Goal: Task Accomplishment & Management: Use online tool/utility

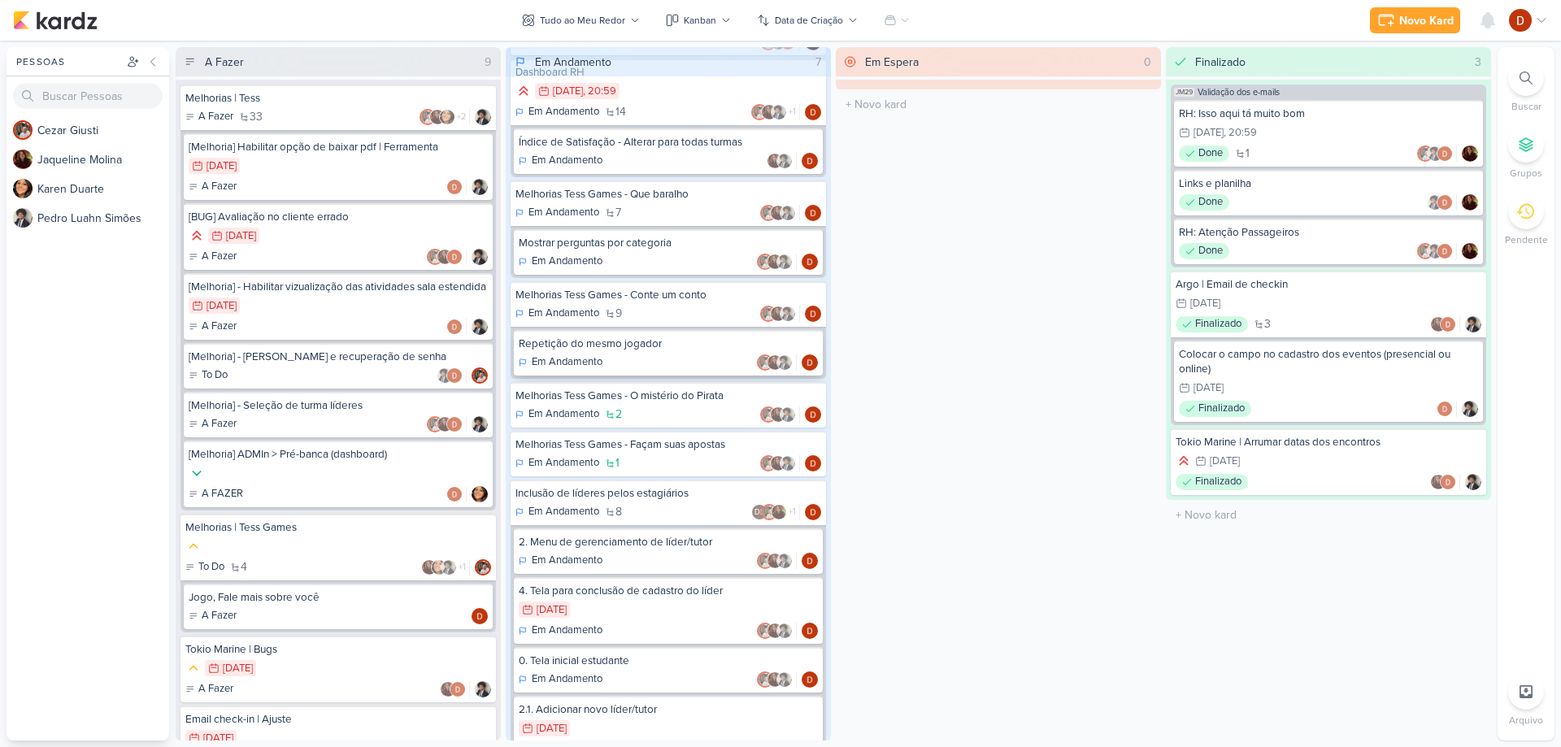
scroll to position [156, 0]
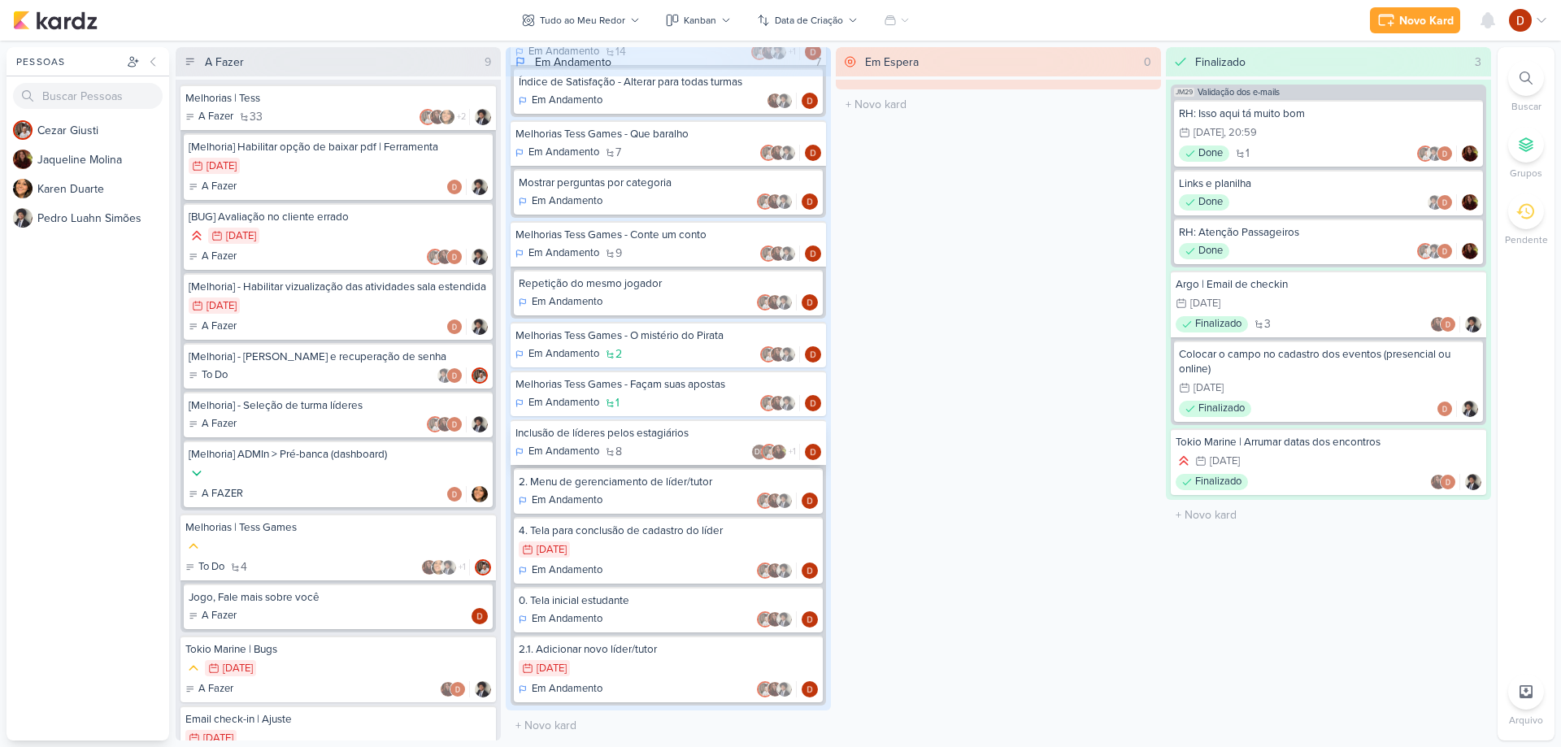
click at [642, 442] on div "Inclusão de líderes pelos estagiários Em Andamento 8 DL +1" at bounding box center [668, 443] width 315 height 46
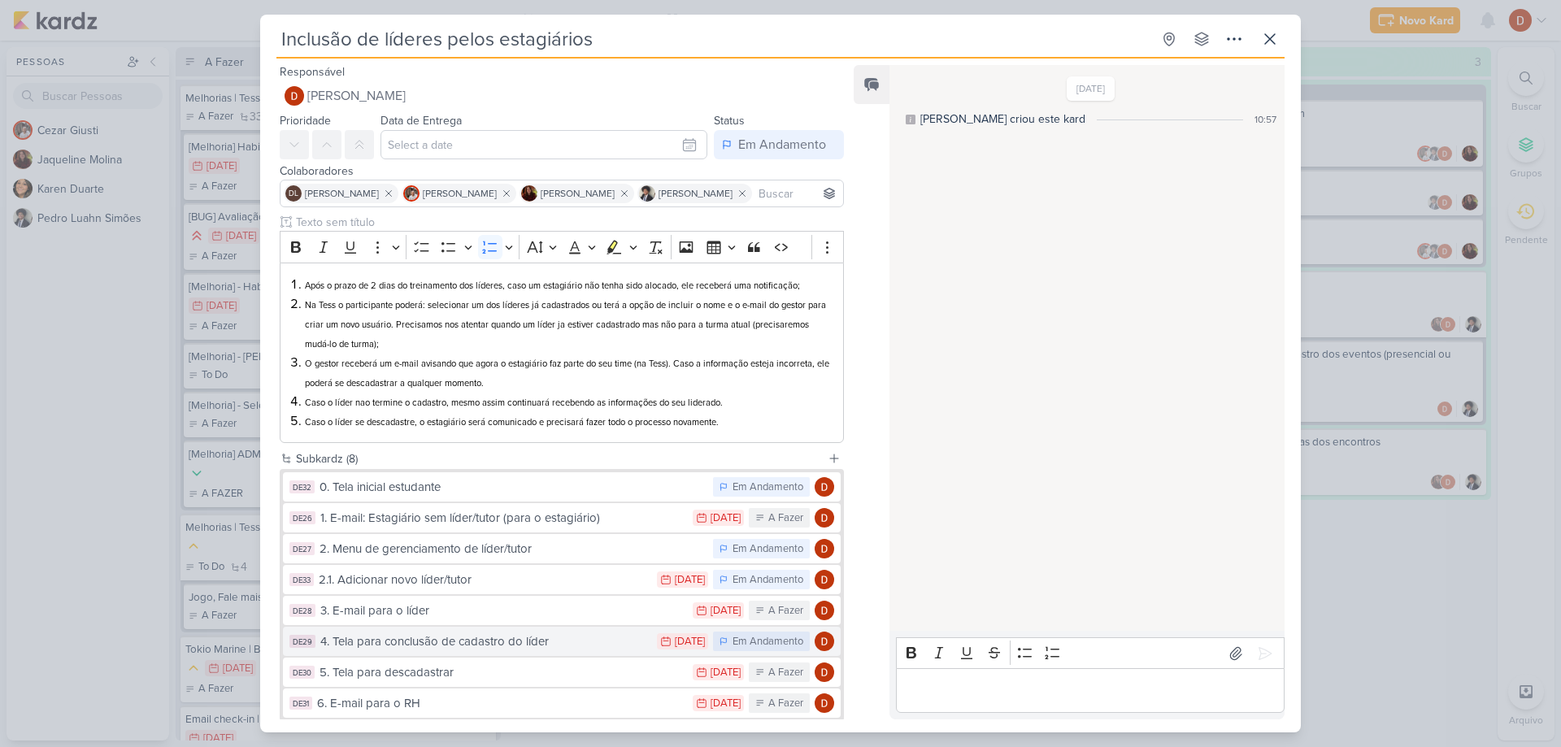
scroll to position [92, 0]
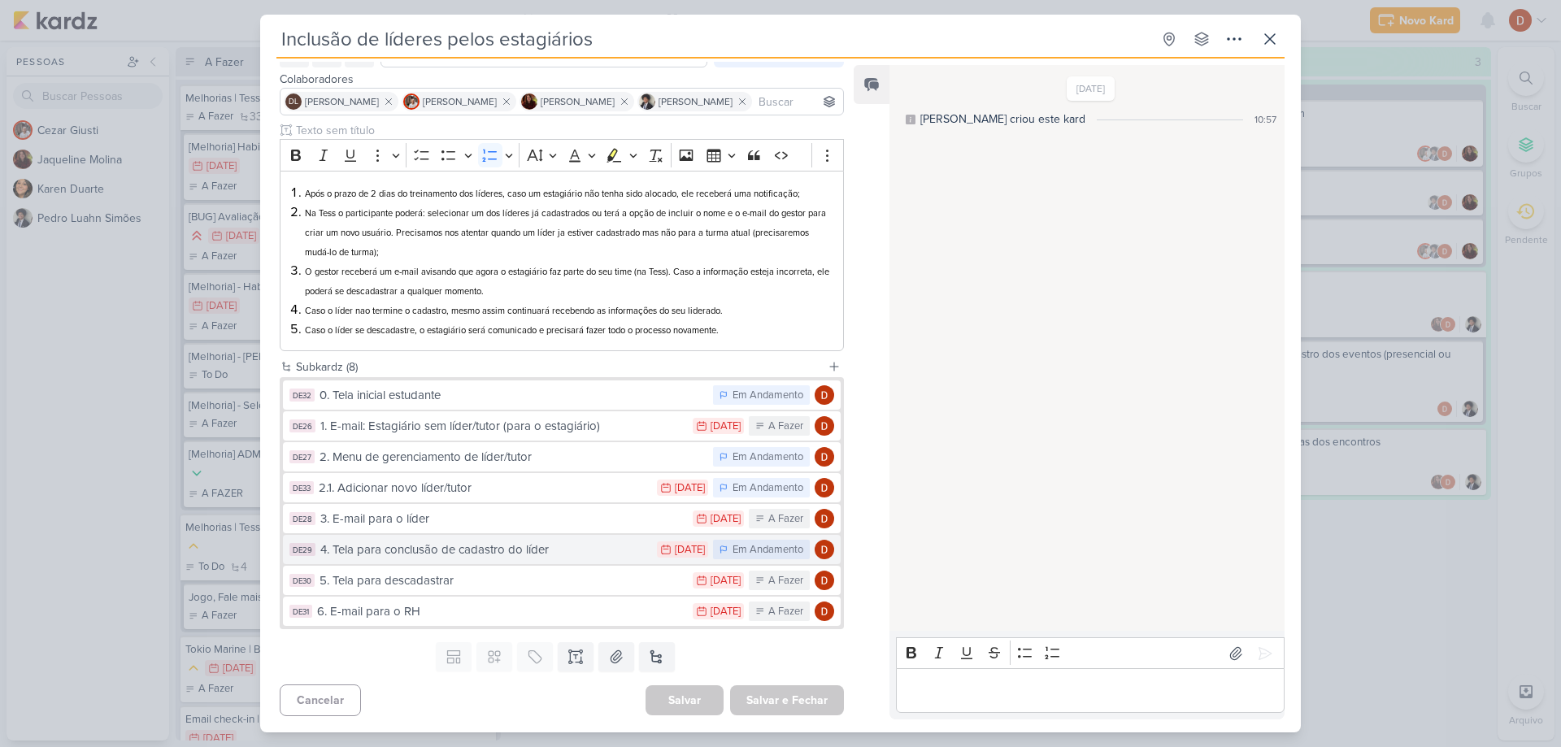
click at [455, 557] on div "4. Tela para conclusão de cadastro do líder" at bounding box center [484, 550] width 328 height 19
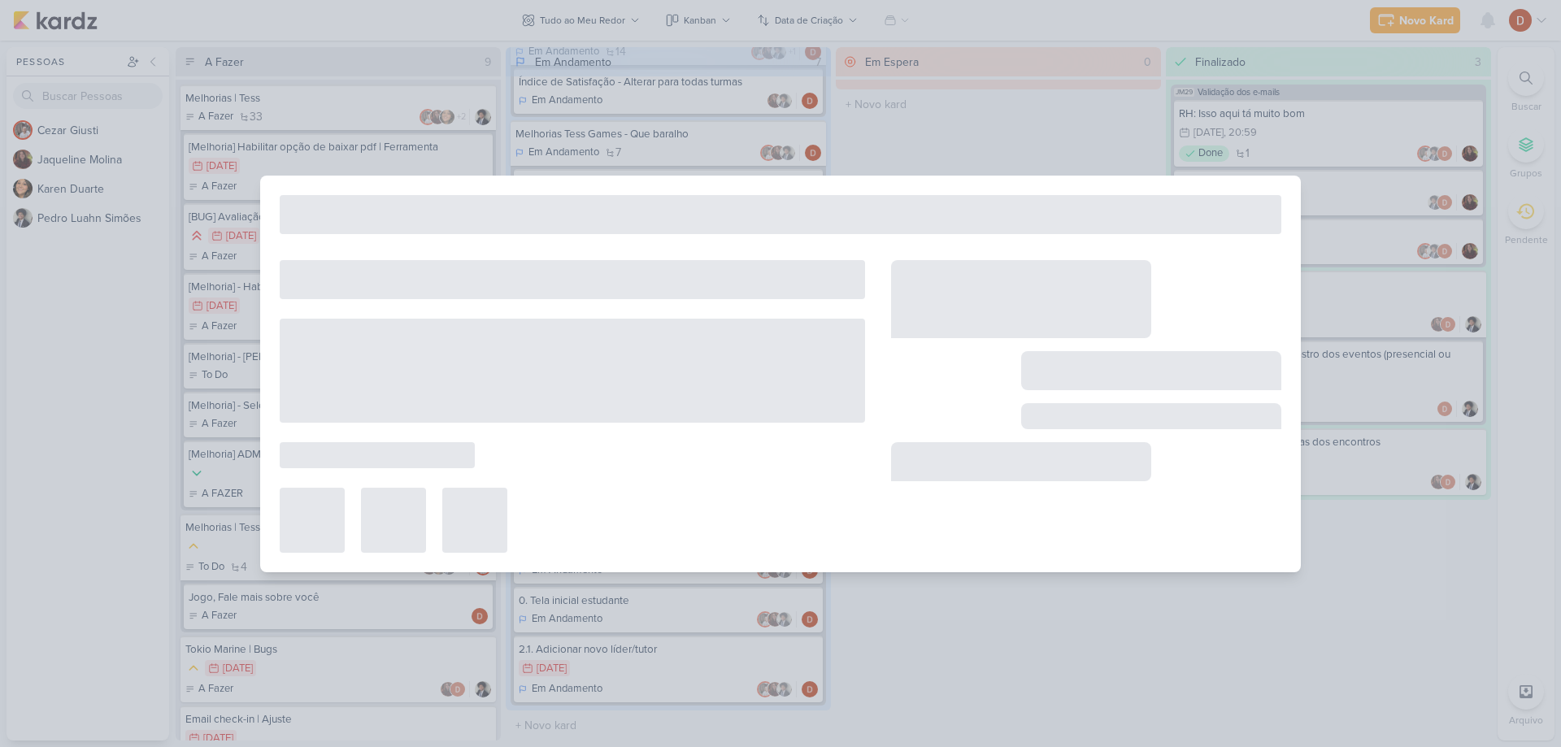
type input "4. Tela para conclusão de cadastro do líder"
type input "[DATE] 23:59"
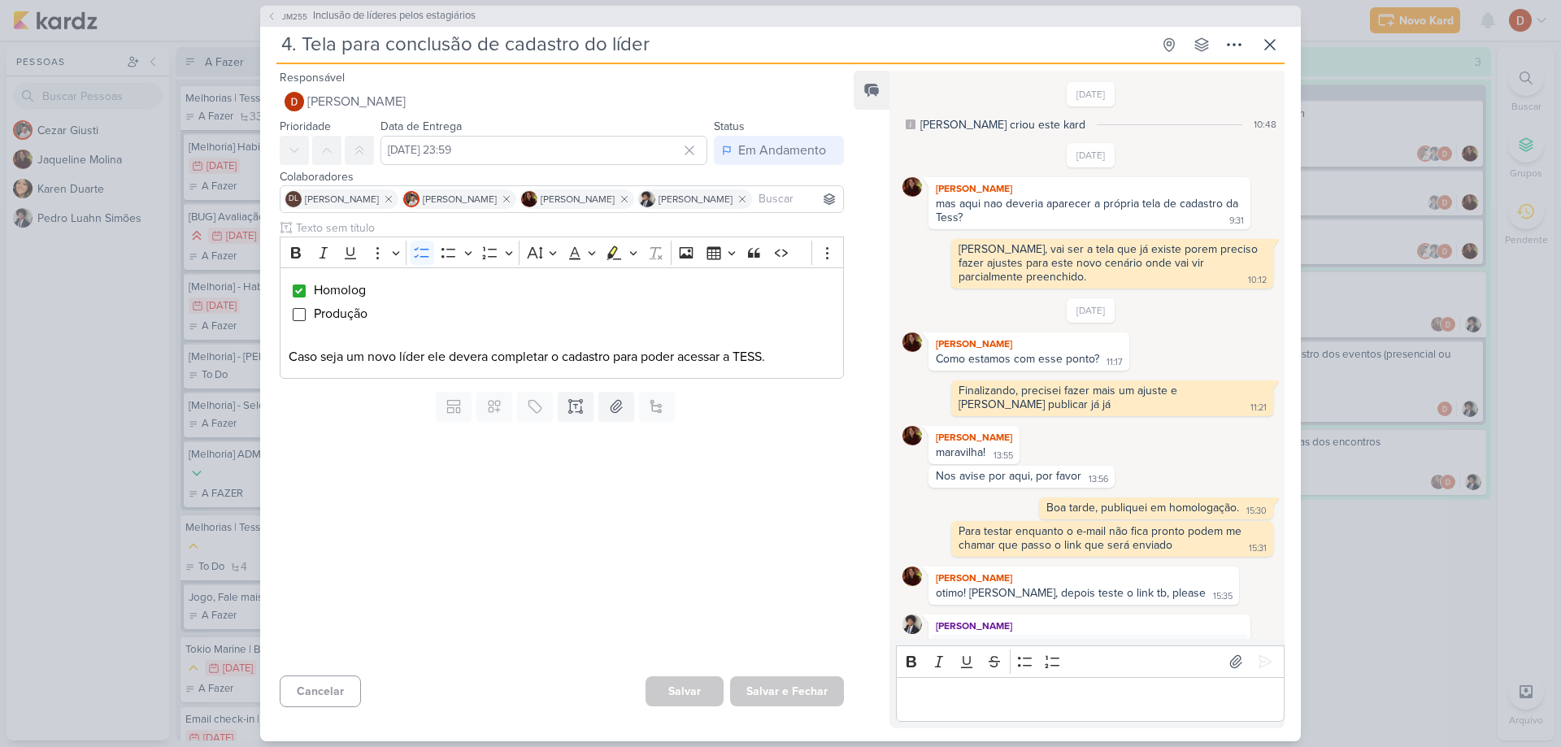
scroll to position [337, 0]
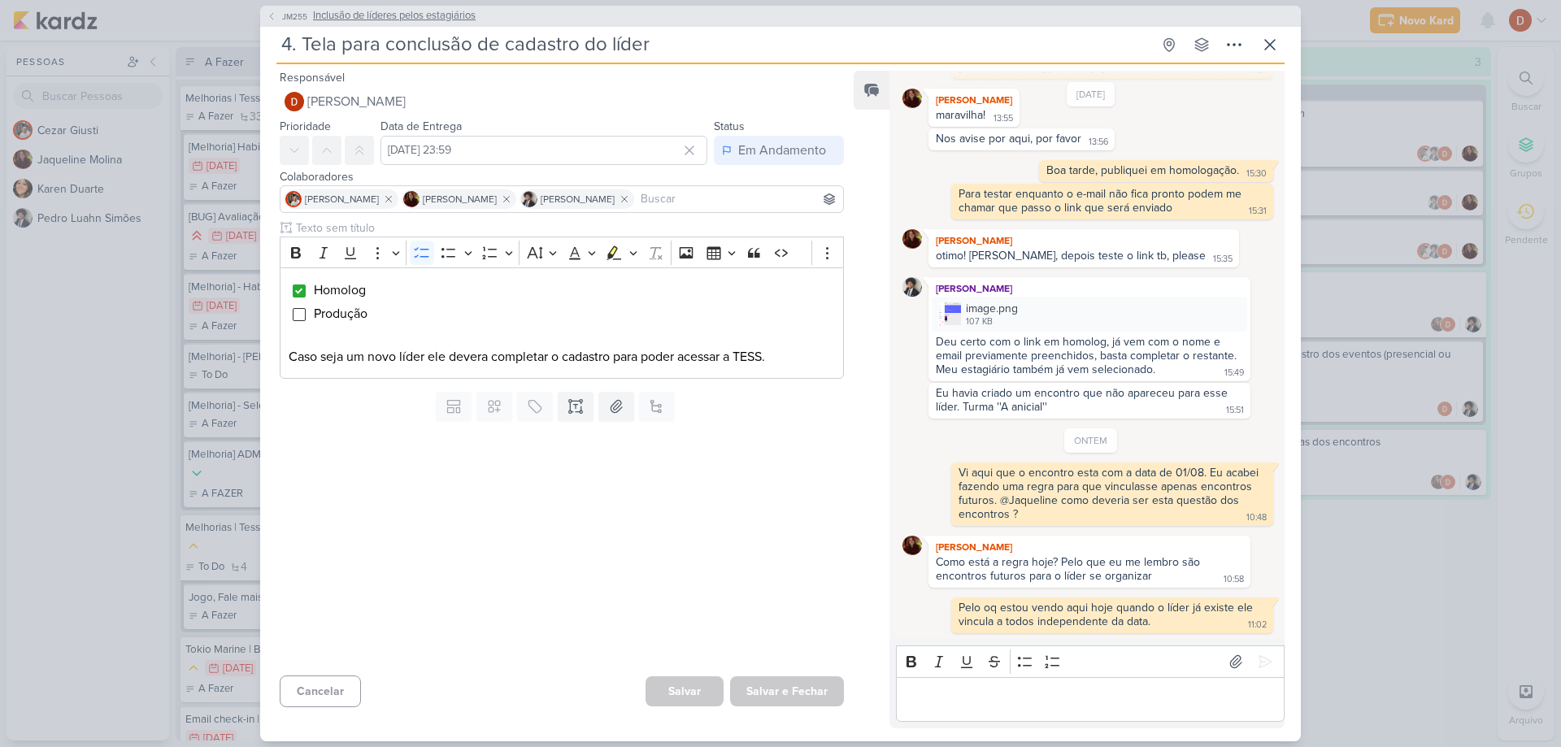
click at [290, 17] on span "JM255" at bounding box center [295, 17] width 30 height 12
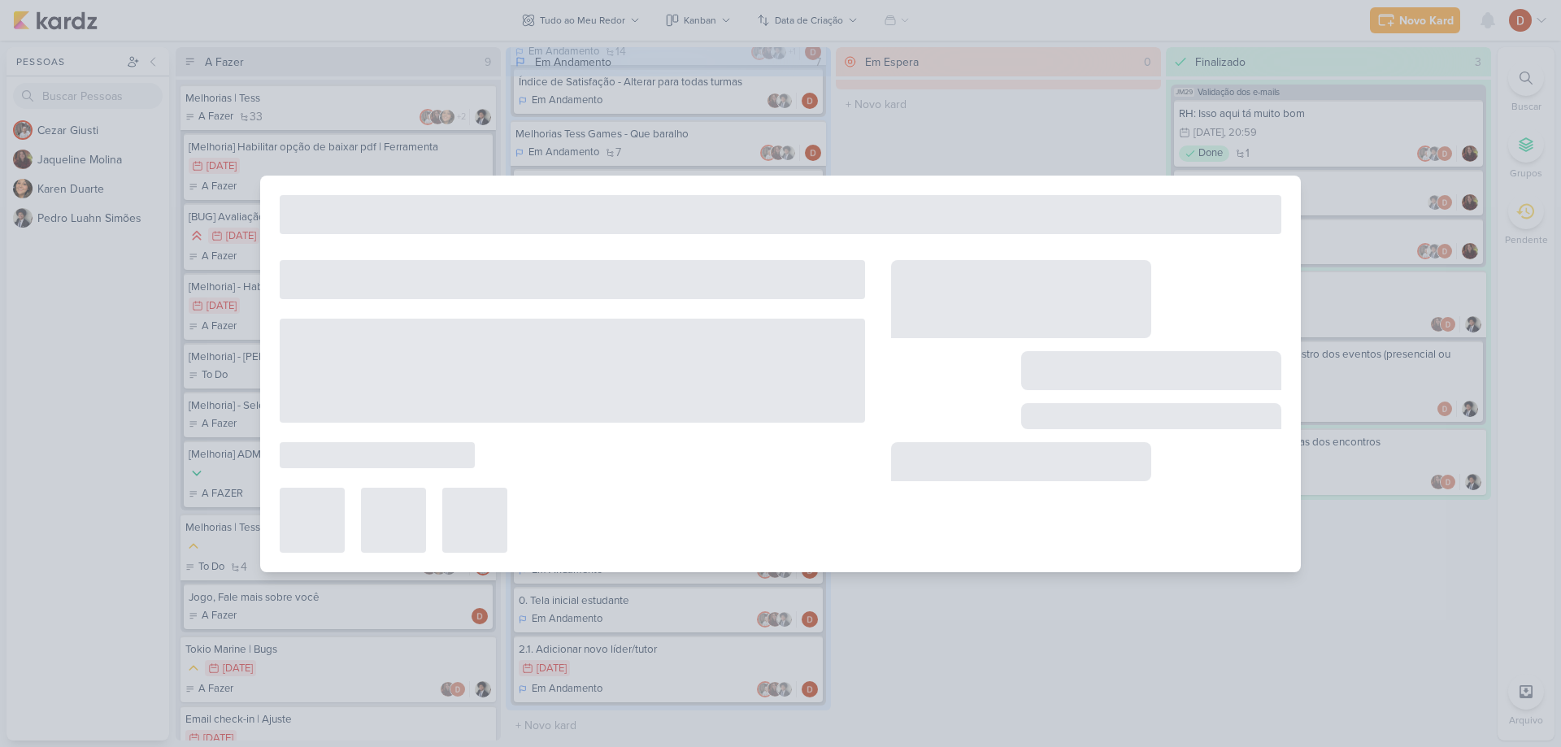
type input "Inclusão de líderes pelos estagiários"
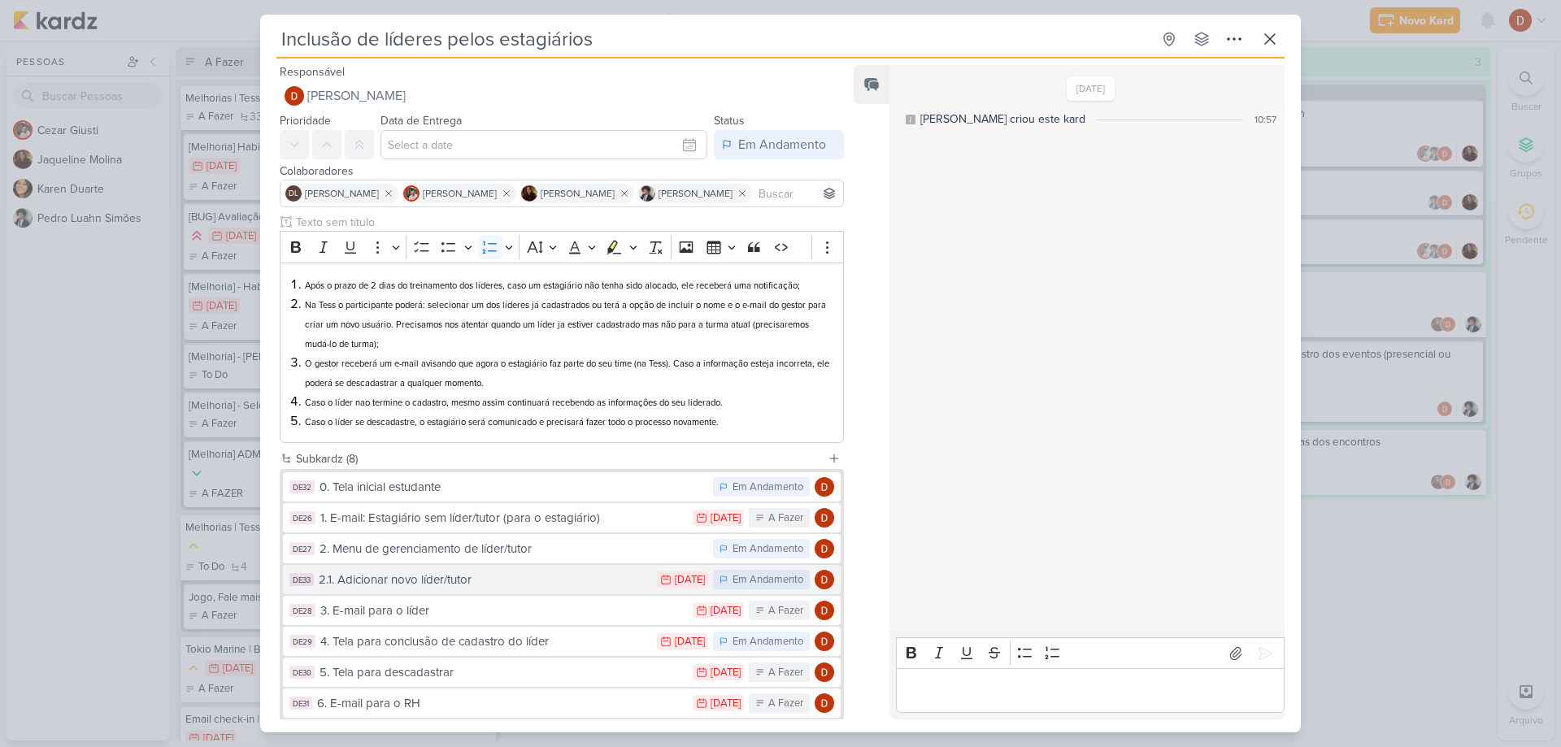
scroll to position [81, 0]
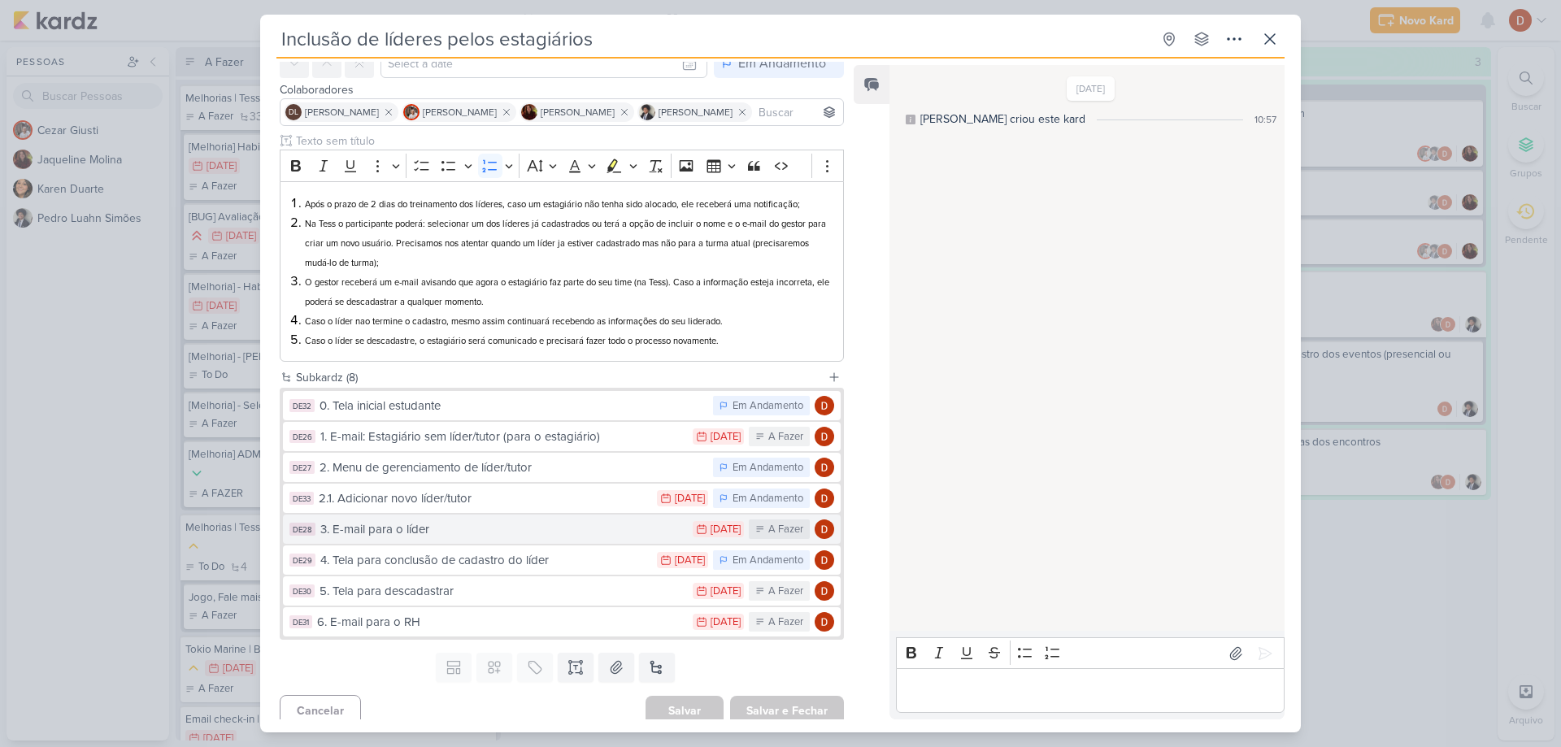
click at [467, 538] on div "3. E-mail para o líder" at bounding box center [502, 529] width 364 height 19
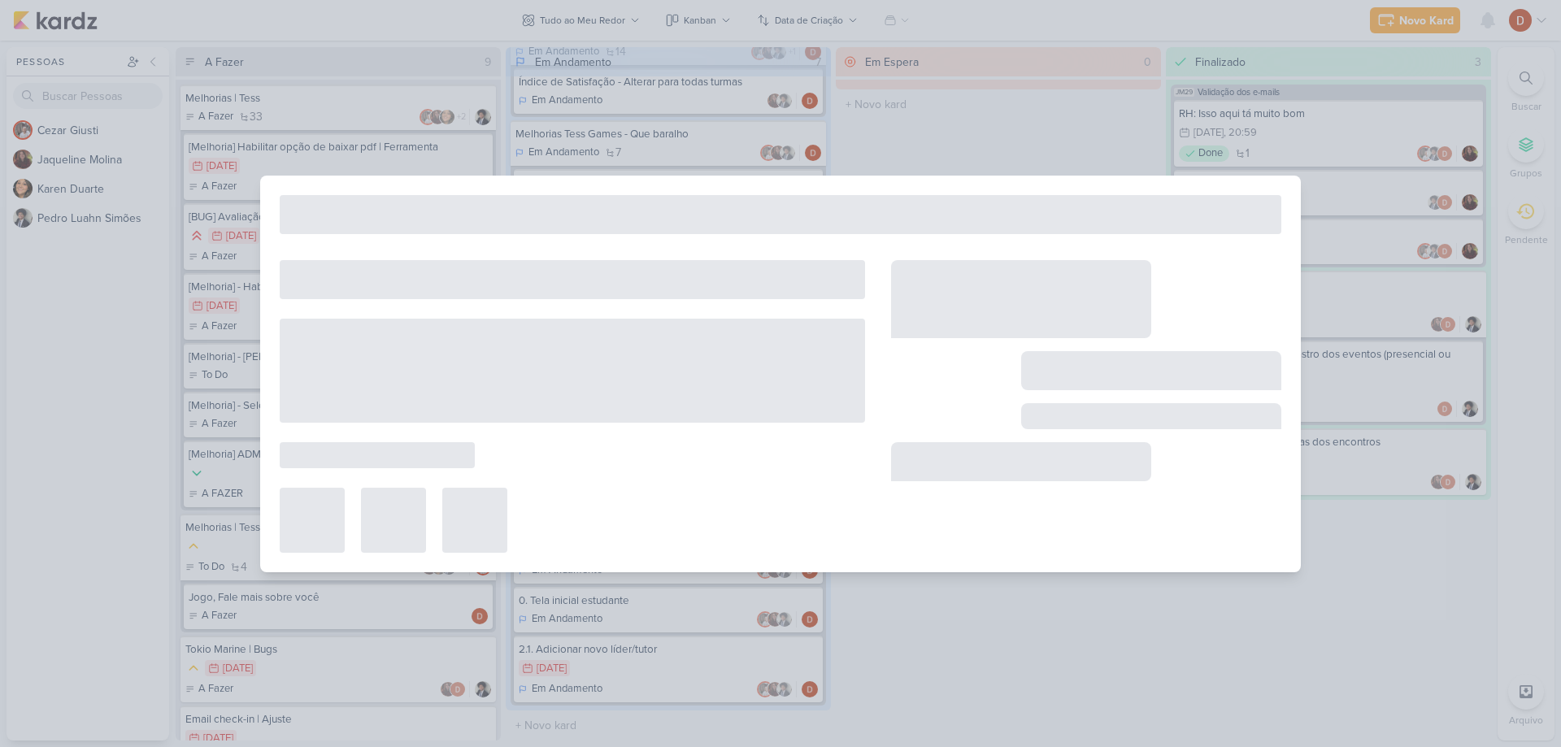
type input "3. E-mail para o líder"
type input "[DATE] 23:59"
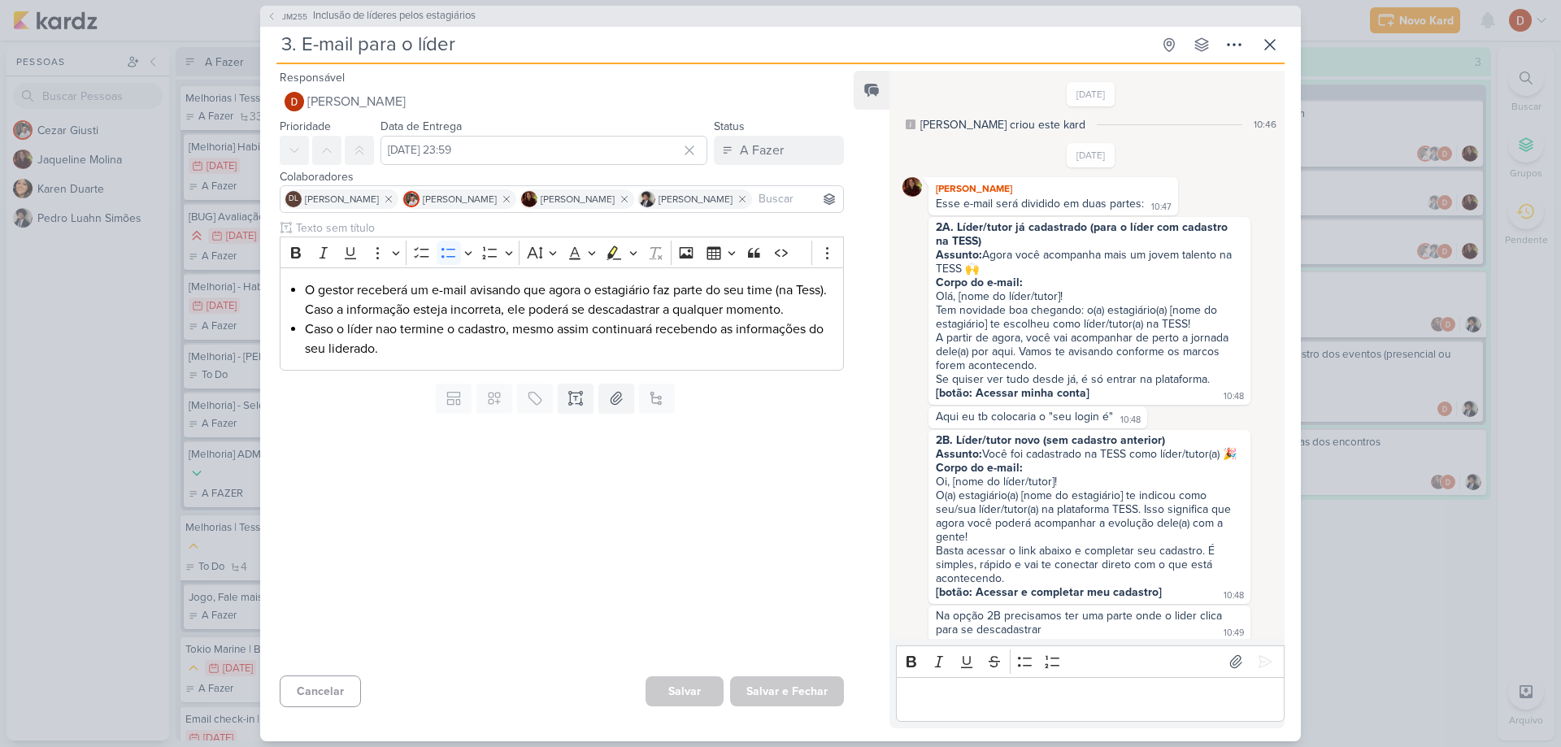
scroll to position [475, 0]
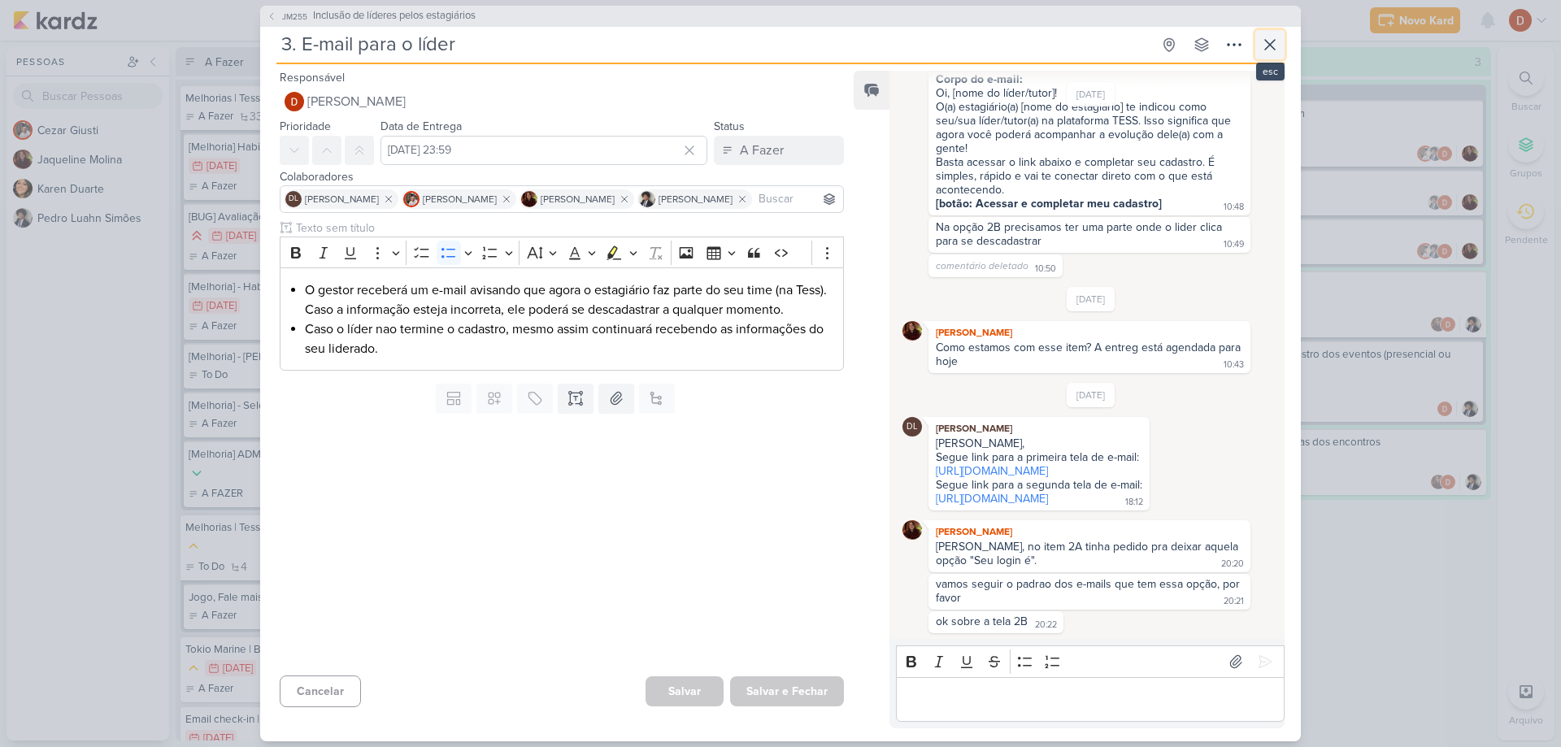
click at [1271, 44] on icon at bounding box center [1270, 45] width 10 height 10
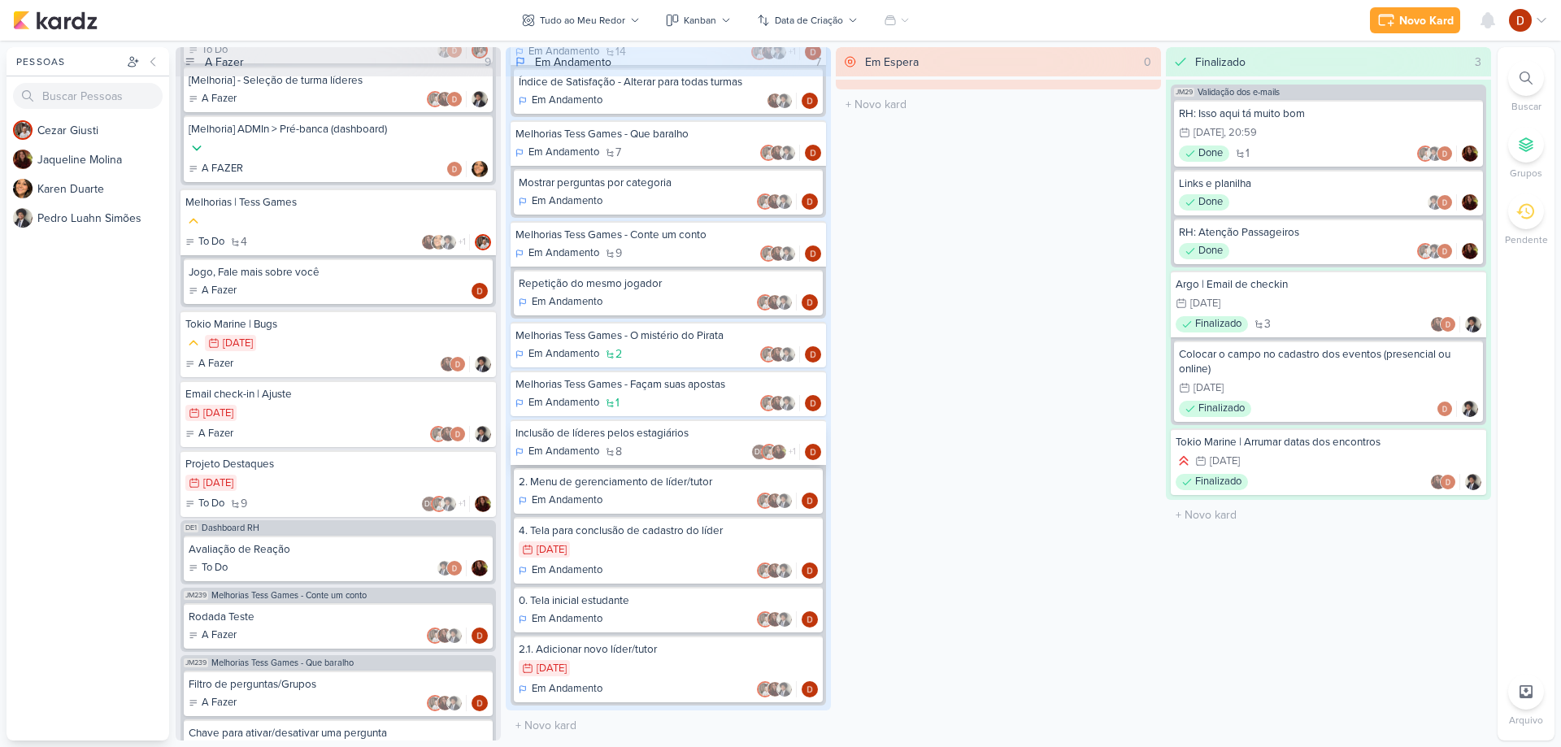
scroll to position [0, 0]
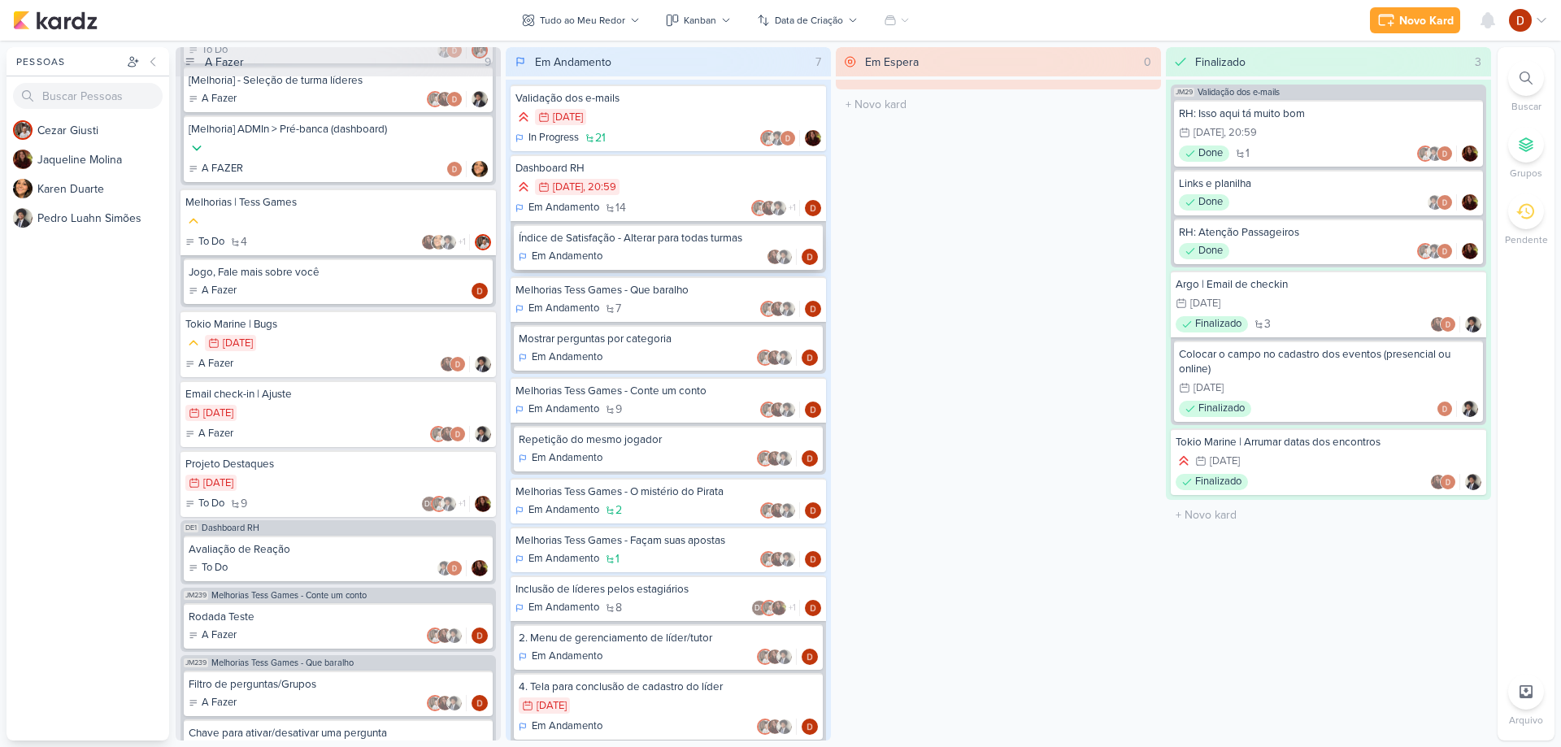
click at [646, 246] on div "Índice de Satisfação - Alterar para todas turmas Em Andamento" at bounding box center [668, 247] width 309 height 46
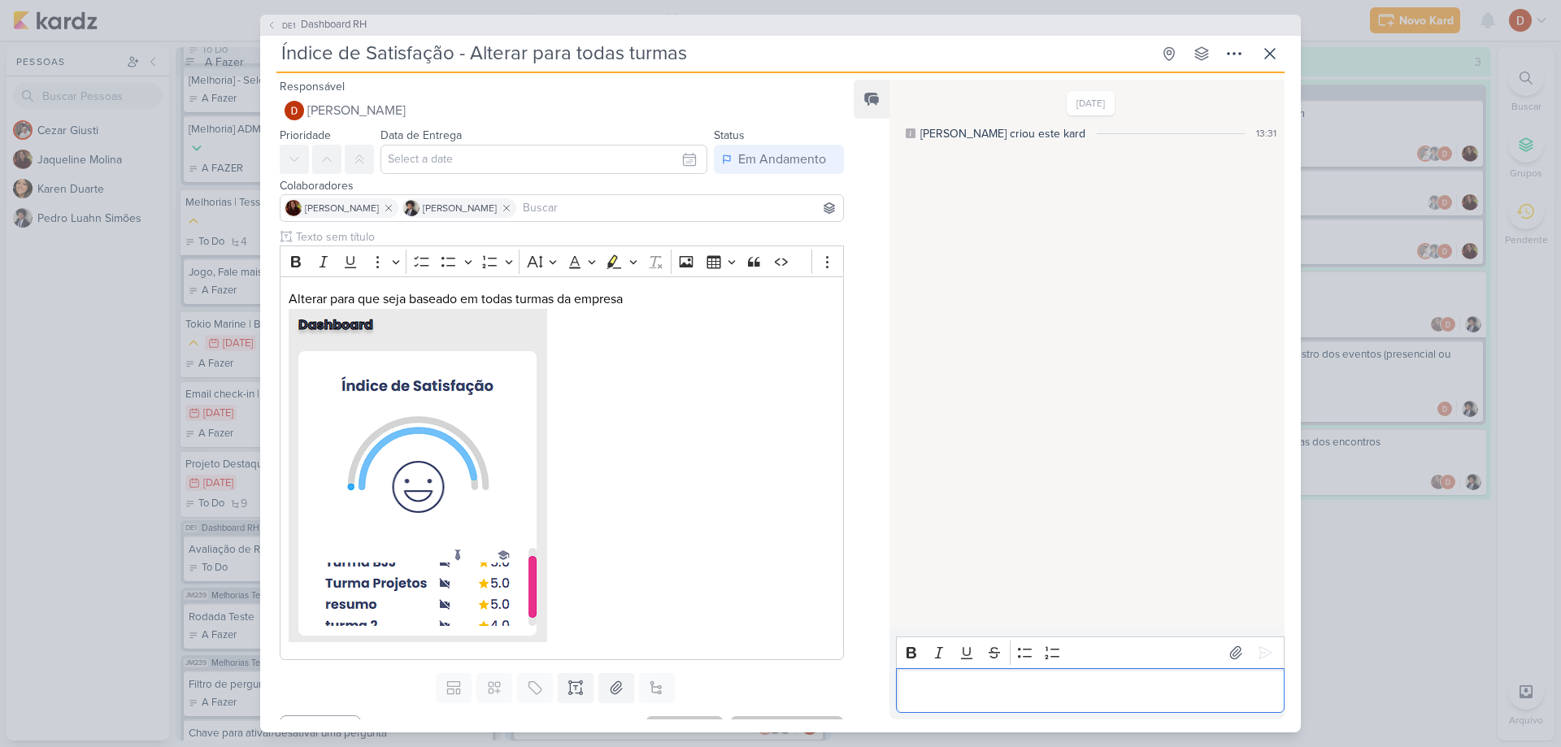
click at [1042, 675] on div "Editor editing area: main" at bounding box center [1090, 690] width 389 height 45
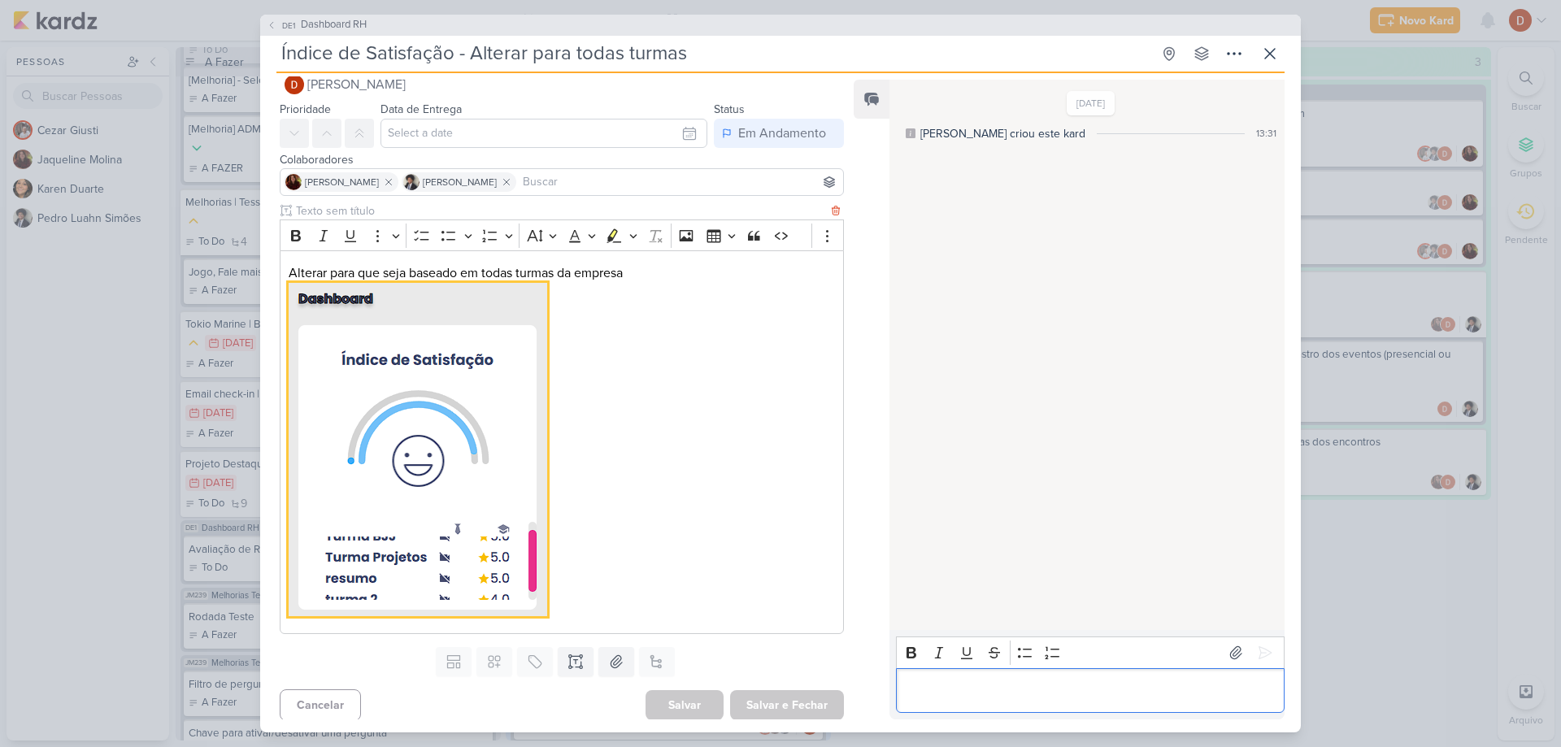
scroll to position [31, 0]
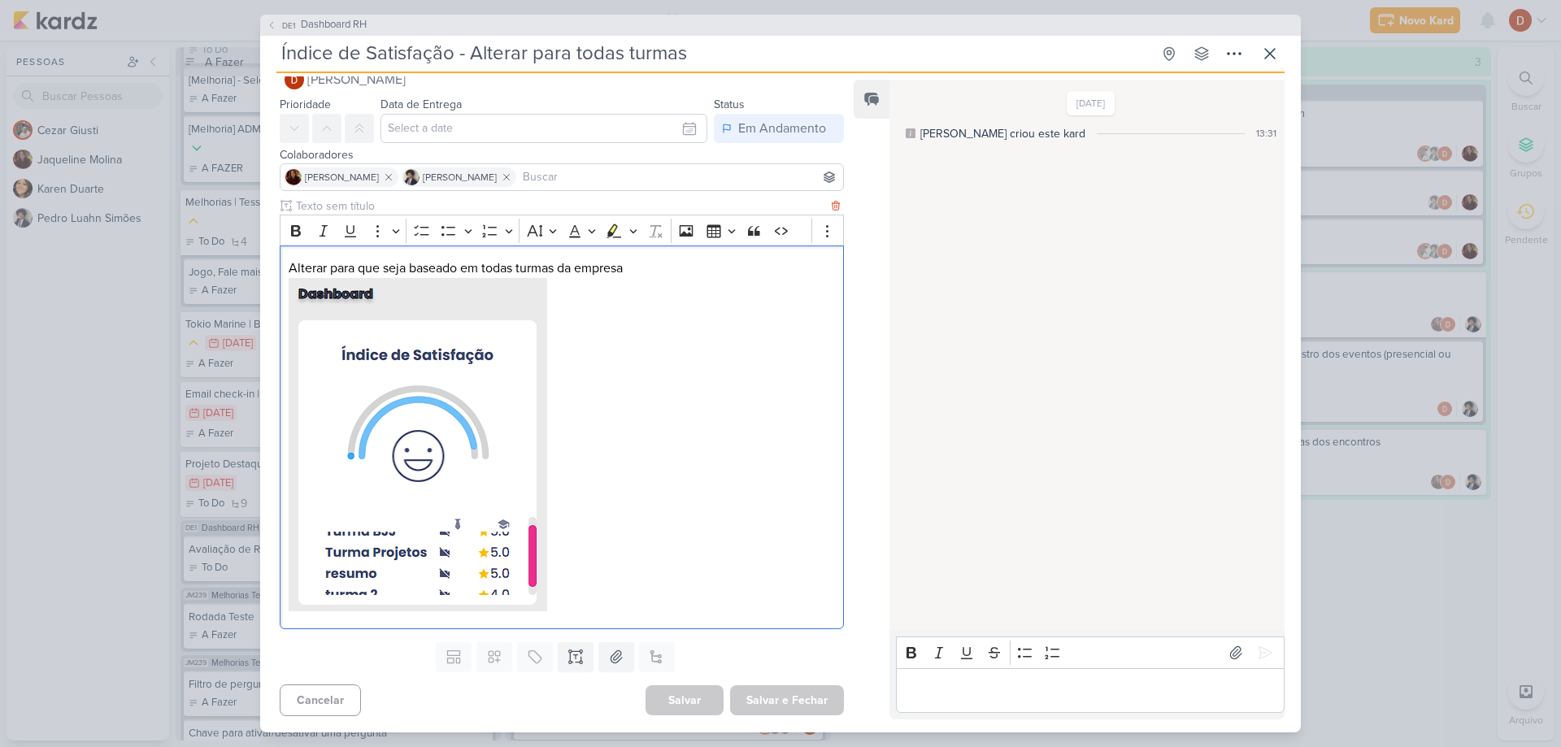
click at [290, 270] on p "Alterar para que seja baseado em todas turmas da empresa" at bounding box center [562, 438] width 546 height 359
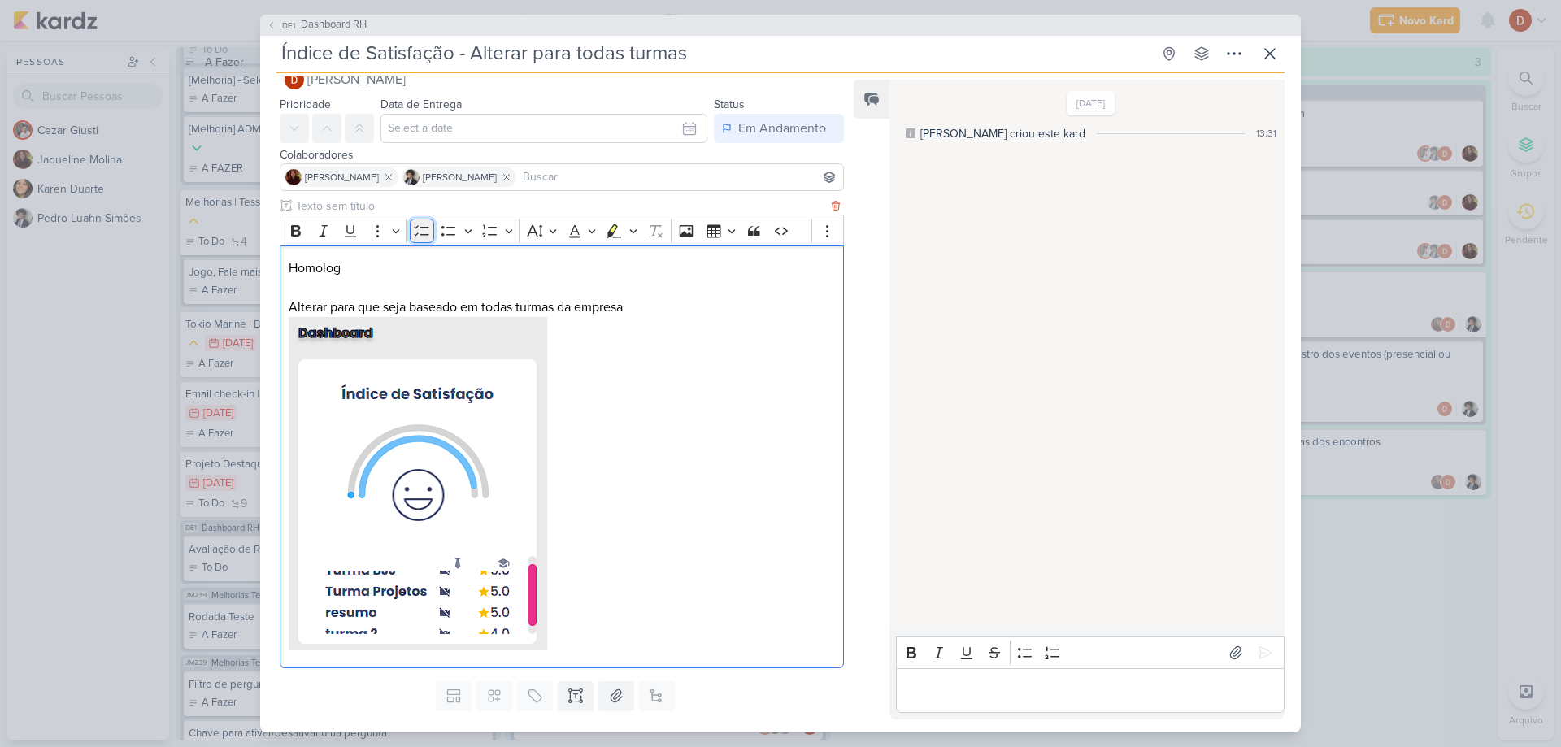
click at [415, 224] on icon "Editor toolbar" at bounding box center [422, 231] width 16 height 16
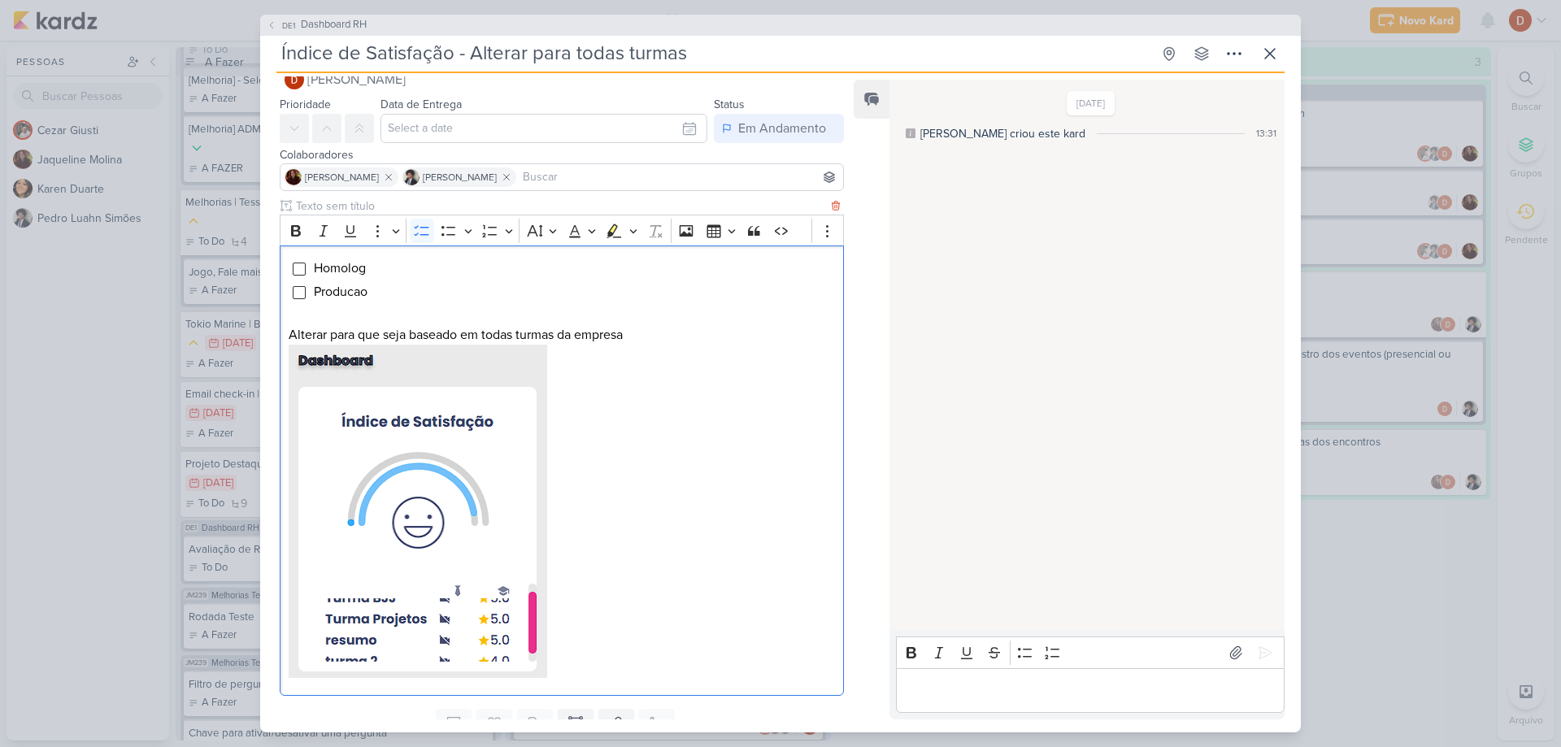
click at [376, 269] on li "Homolog" at bounding box center [574, 269] width 522 height 20
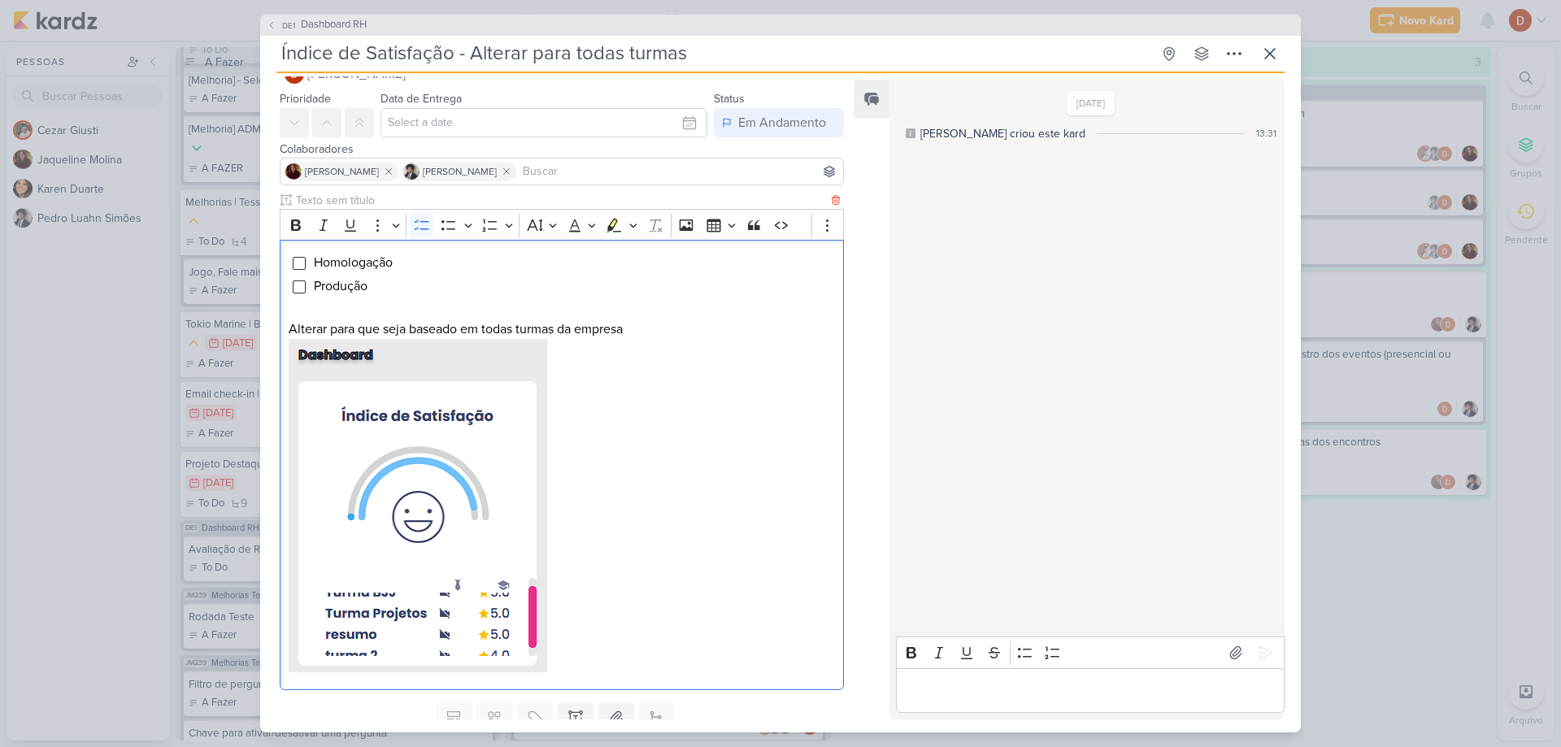
scroll to position [98, 0]
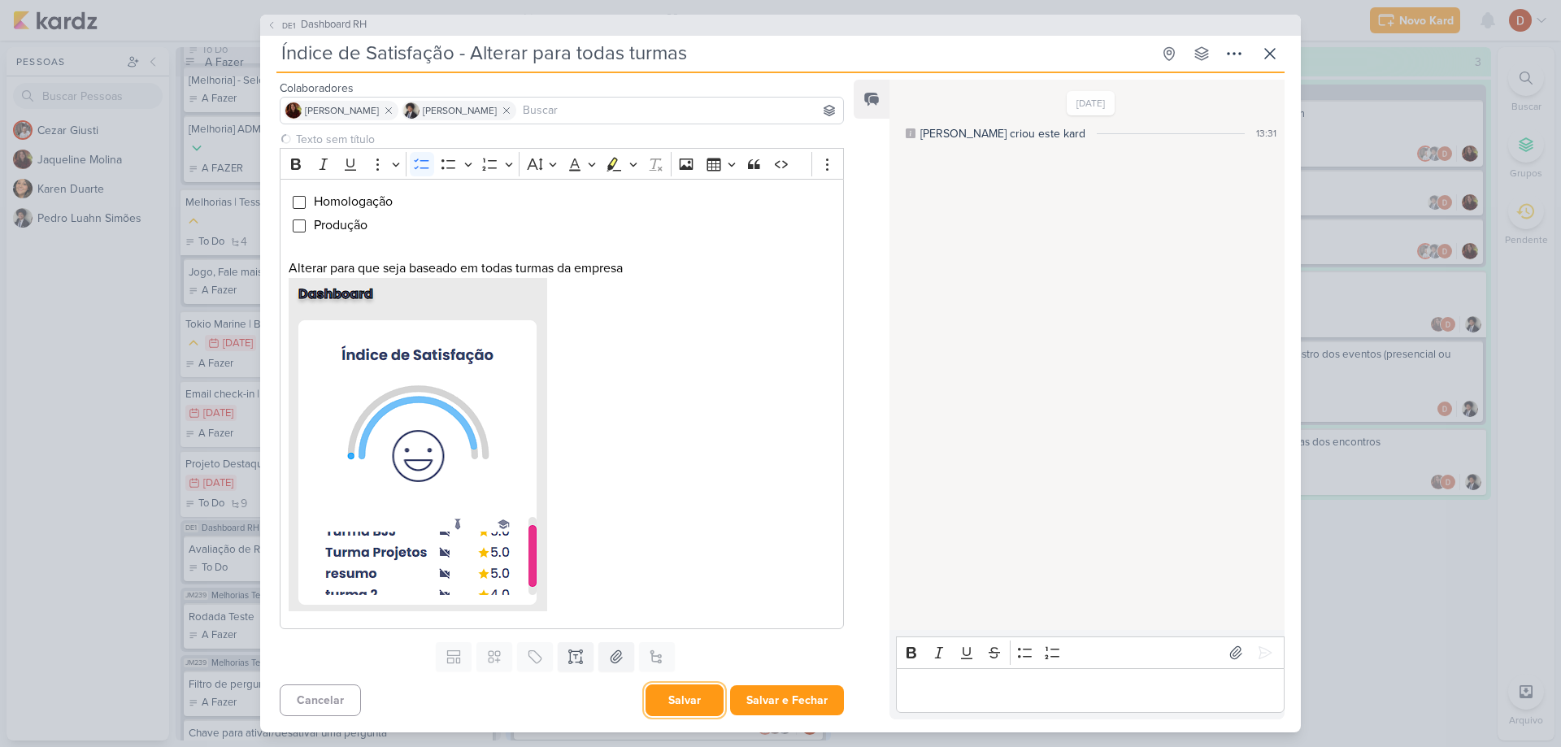
click at [684, 692] on button "Salvar" at bounding box center [685, 701] width 78 height 32
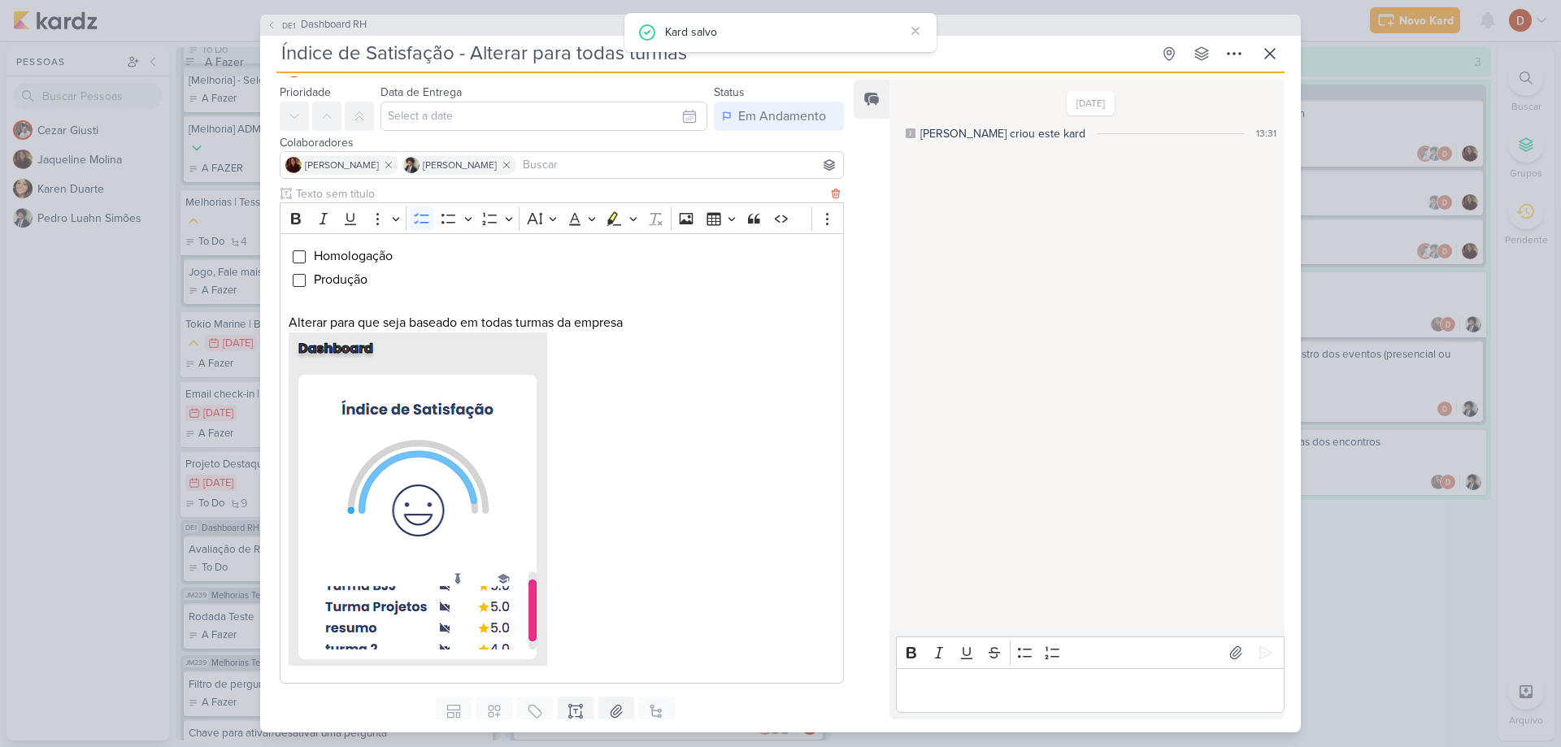
scroll to position [0, 0]
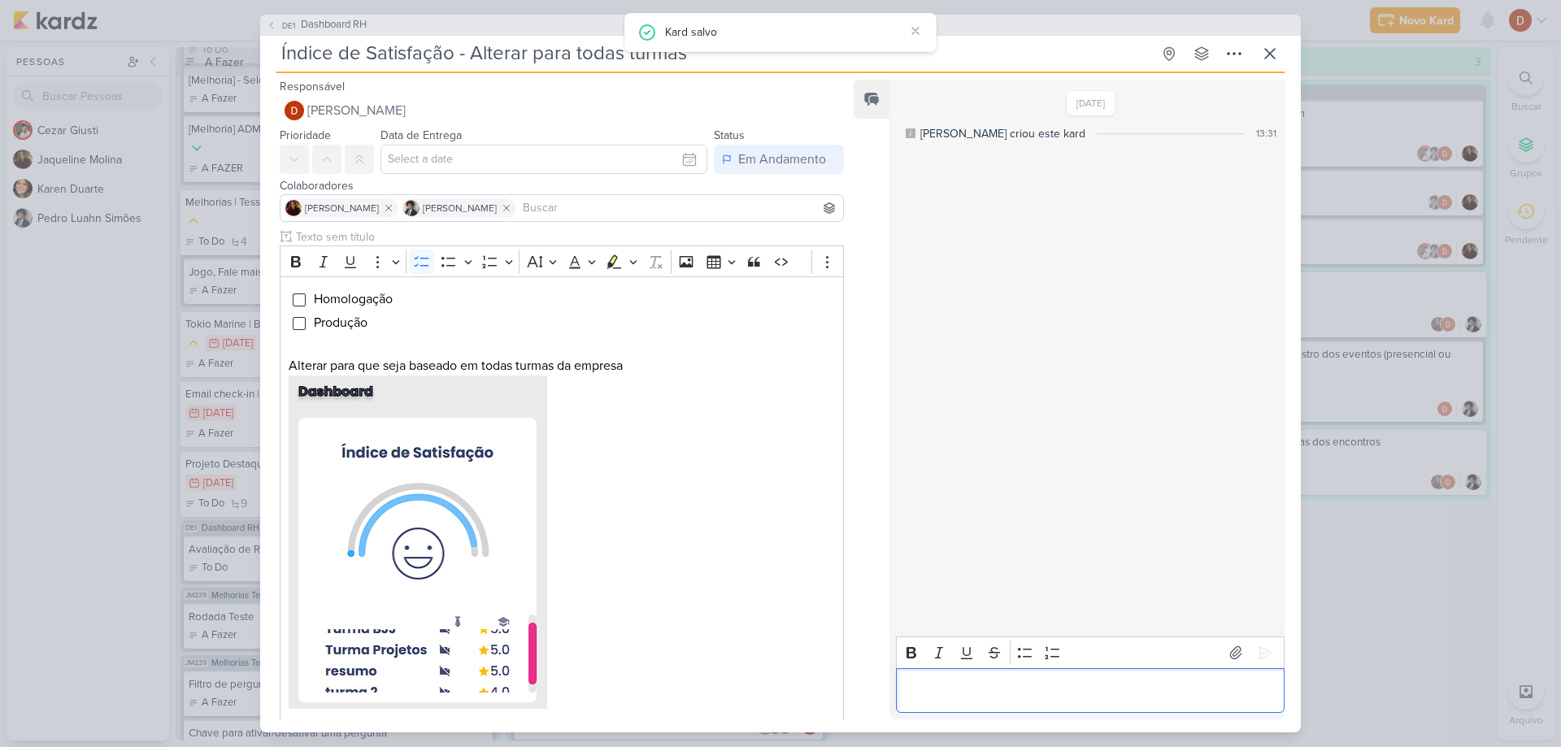
click at [977, 676] on div "Editor editing area: main" at bounding box center [1090, 690] width 389 height 45
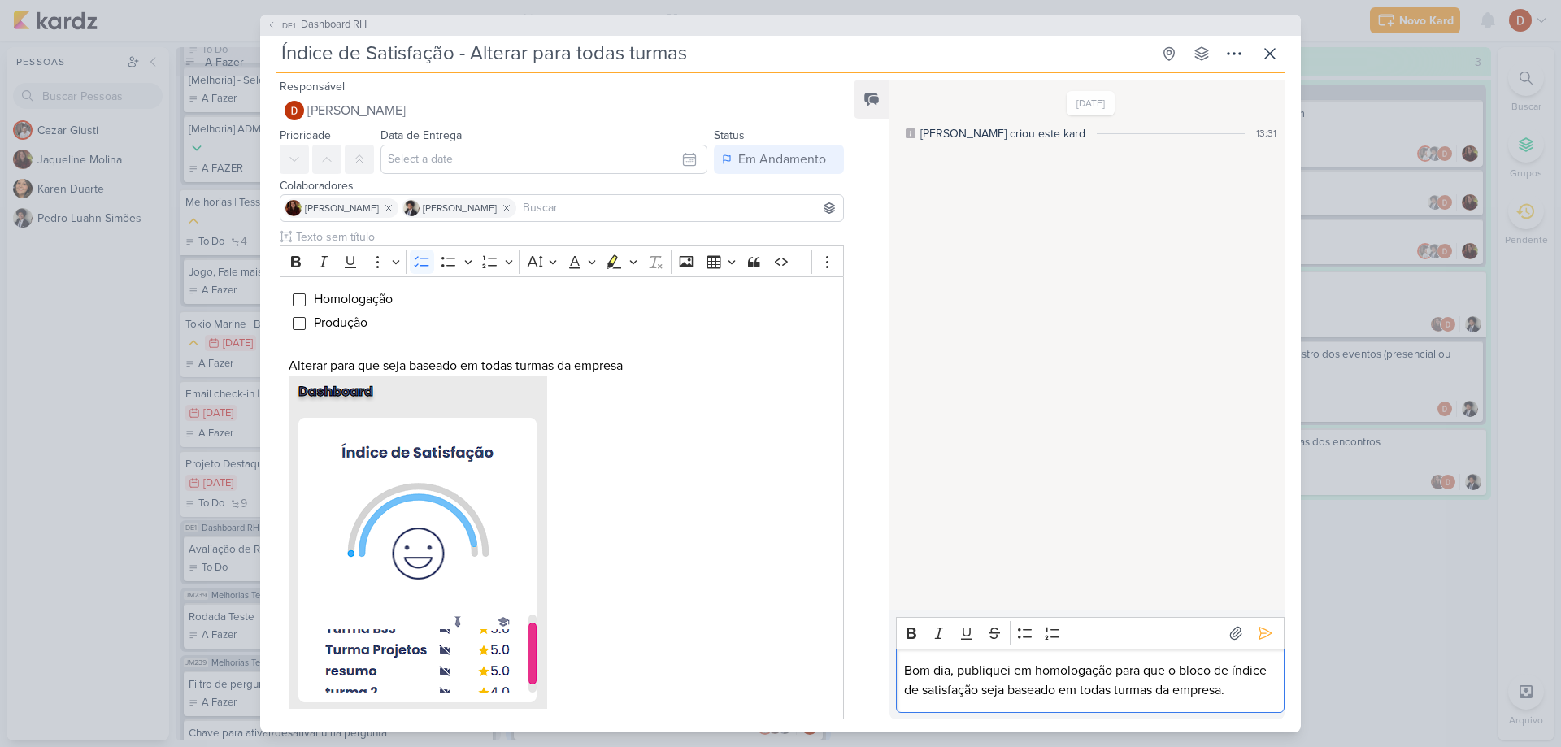
click at [1263, 676] on p "Bom dia, publiquei em homologação para que o bloco de índice de satisfação seja…" at bounding box center [1090, 680] width 372 height 39
click at [1264, 629] on icon at bounding box center [1265, 633] width 16 height 16
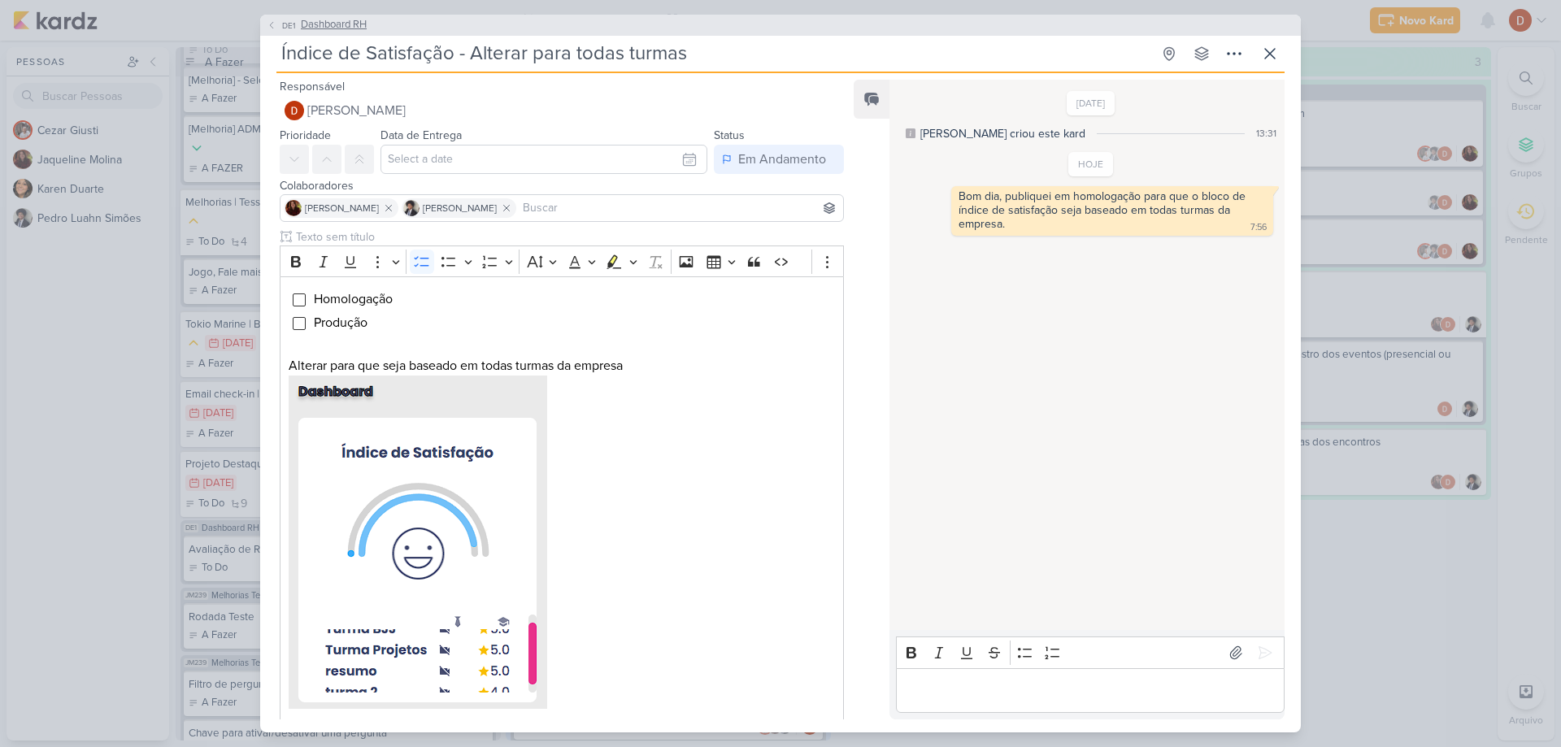
click at [290, 29] on span "DE1" at bounding box center [289, 26] width 18 height 12
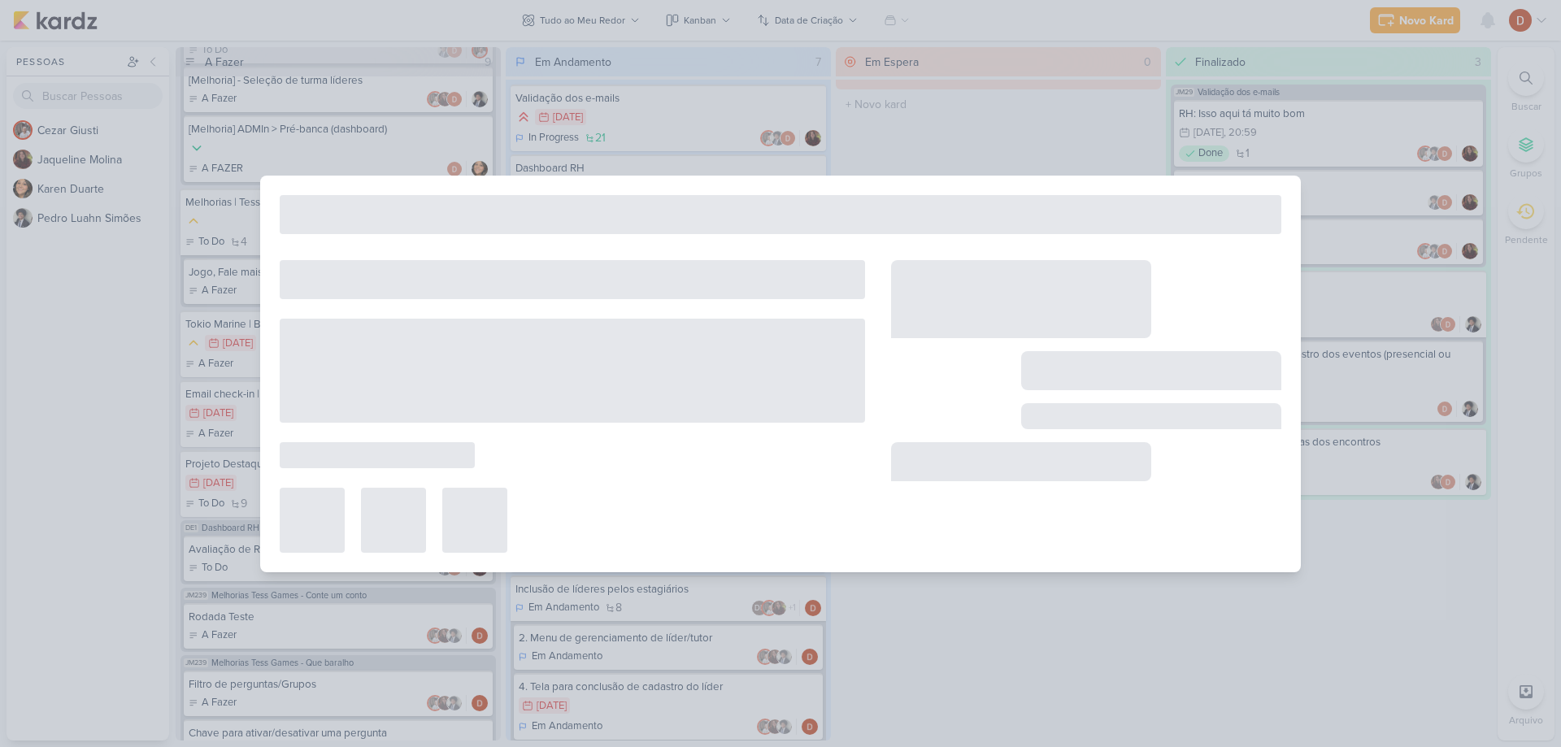
type input "Dashboard RH"
type input "[DATE] 20:59"
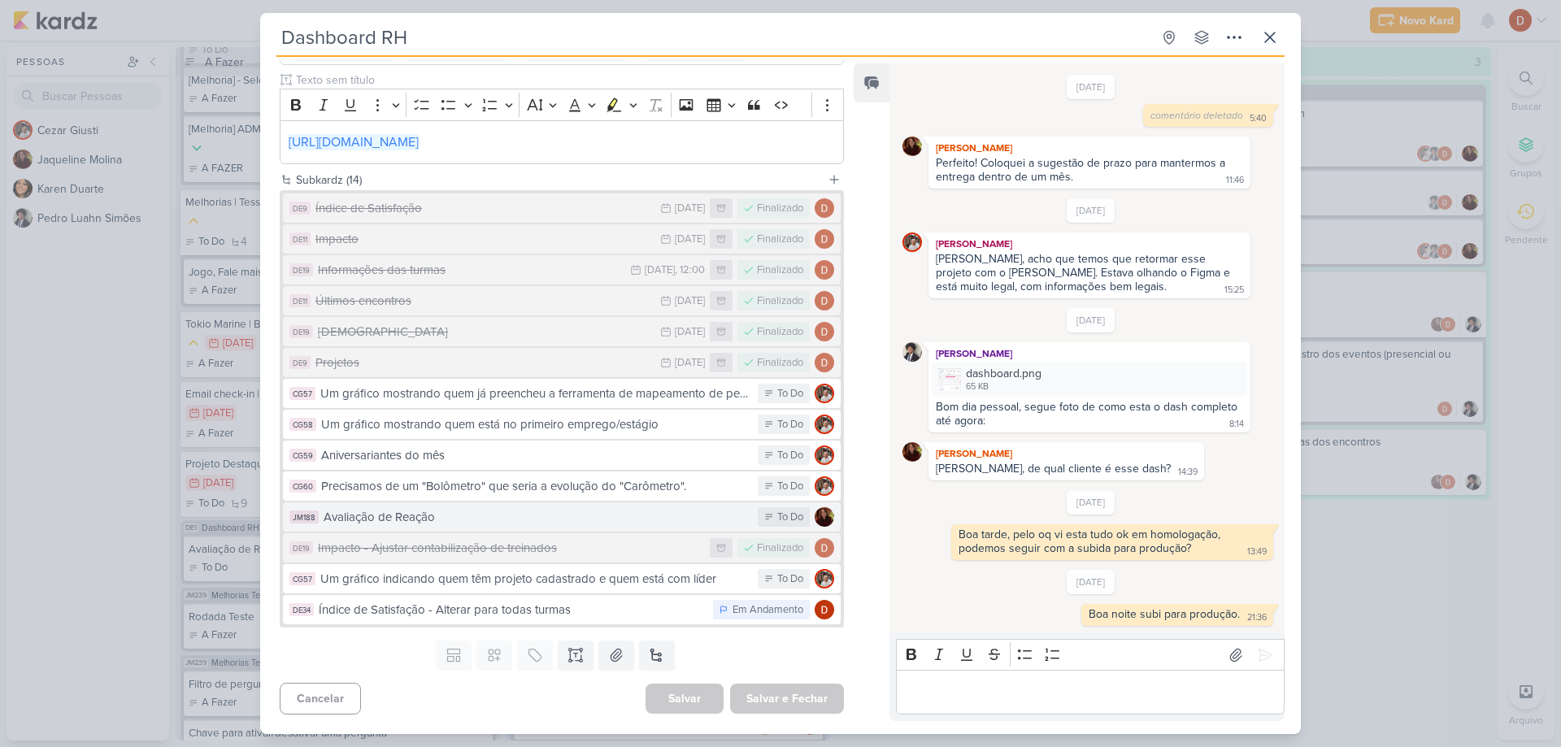
scroll to position [180, 0]
click at [1269, 33] on icon at bounding box center [1270, 38] width 20 height 20
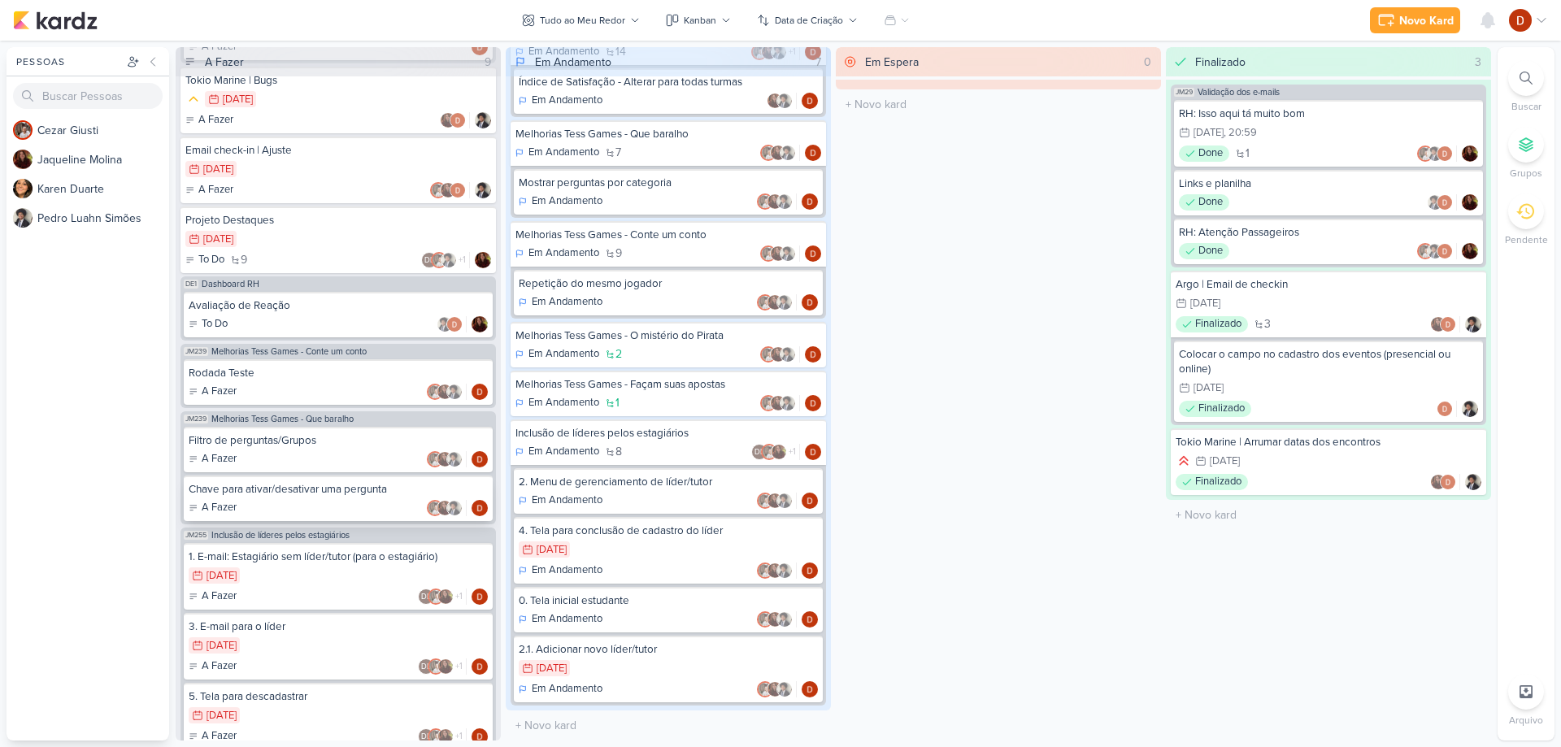
scroll to position [701, 0]
